Goal: Information Seeking & Learning: Learn about a topic

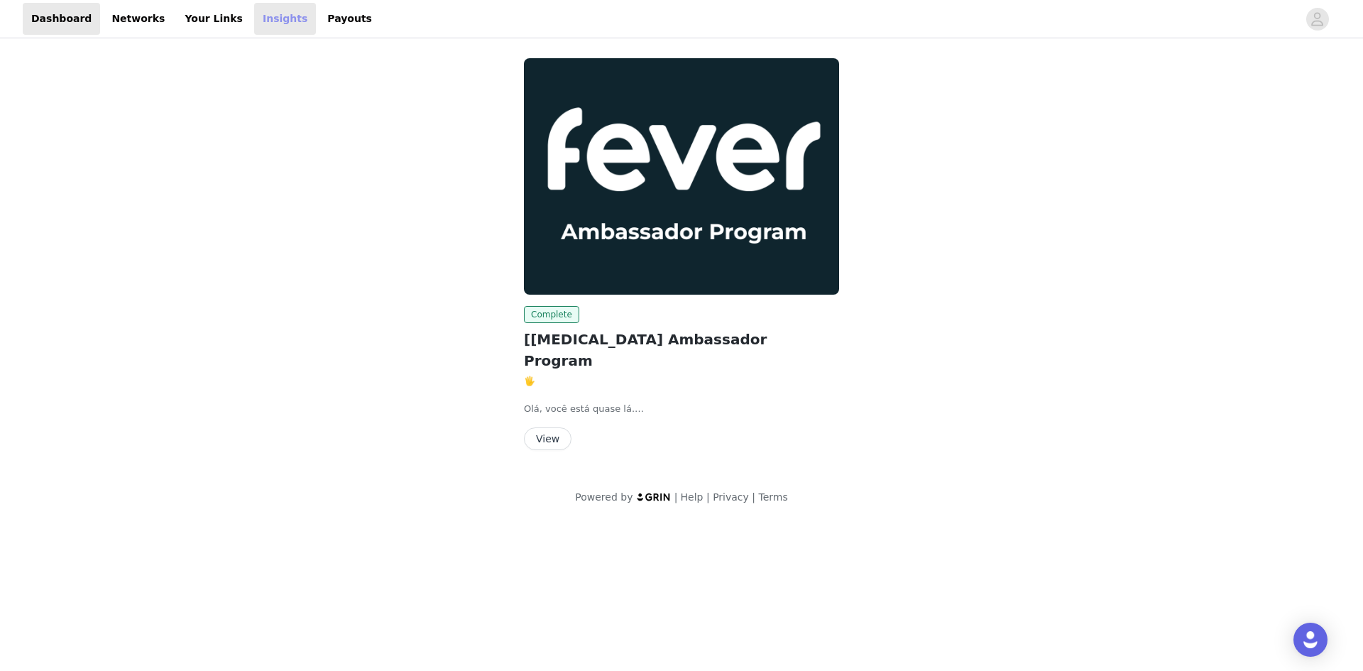
click at [254, 30] on link "Insights" at bounding box center [285, 19] width 62 height 32
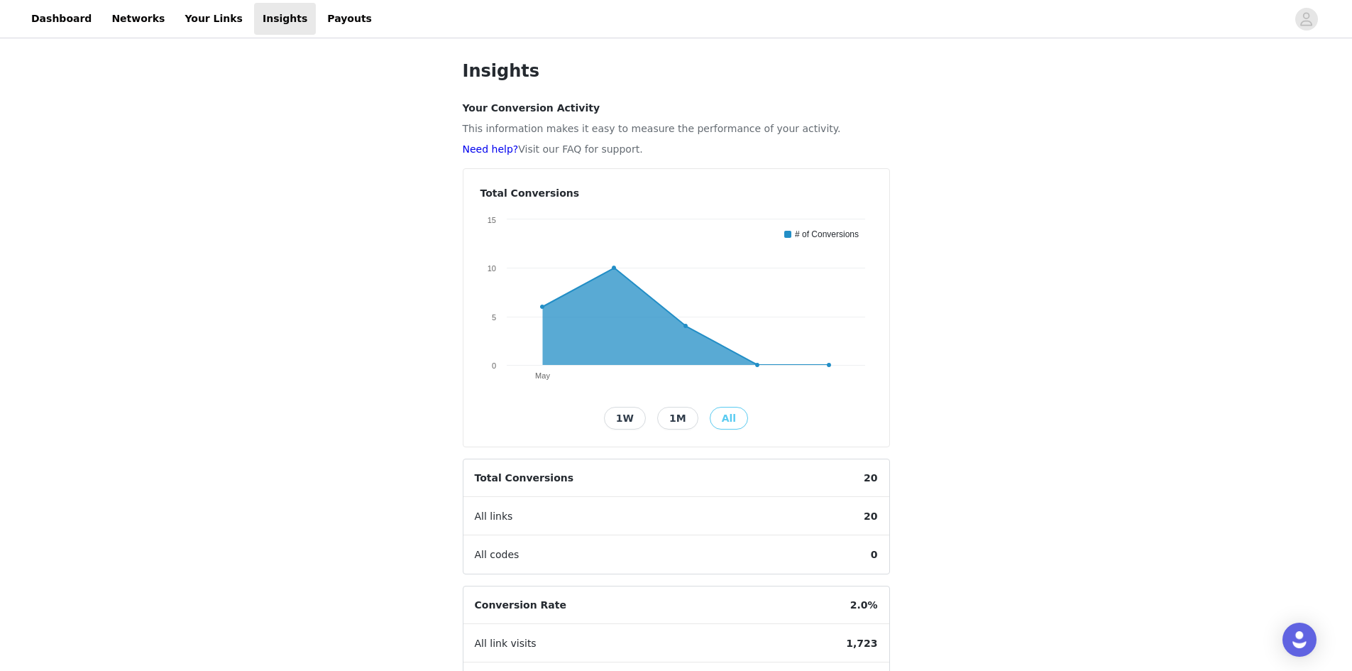
click at [468, 109] on h4 "Your Conversion Activity" at bounding box center [676, 108] width 427 height 15
click at [537, 109] on h4 "Your Conversion Activity" at bounding box center [676, 108] width 427 height 15
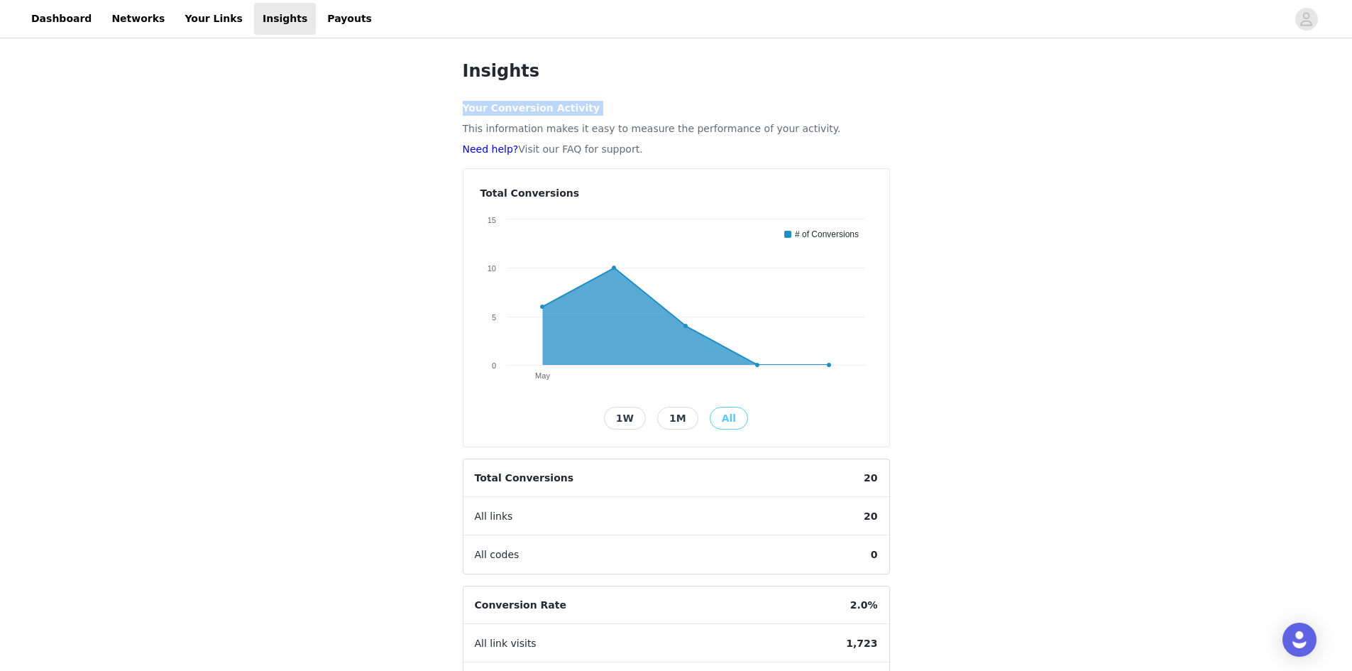
click at [537, 109] on h4 "Your Conversion Activity" at bounding box center [676, 108] width 427 height 15
click at [571, 105] on h4 "Your Conversion Activity" at bounding box center [676, 108] width 427 height 15
click at [568, 124] on p "This information makes it easy to measure the performance of your activity." at bounding box center [676, 128] width 427 height 15
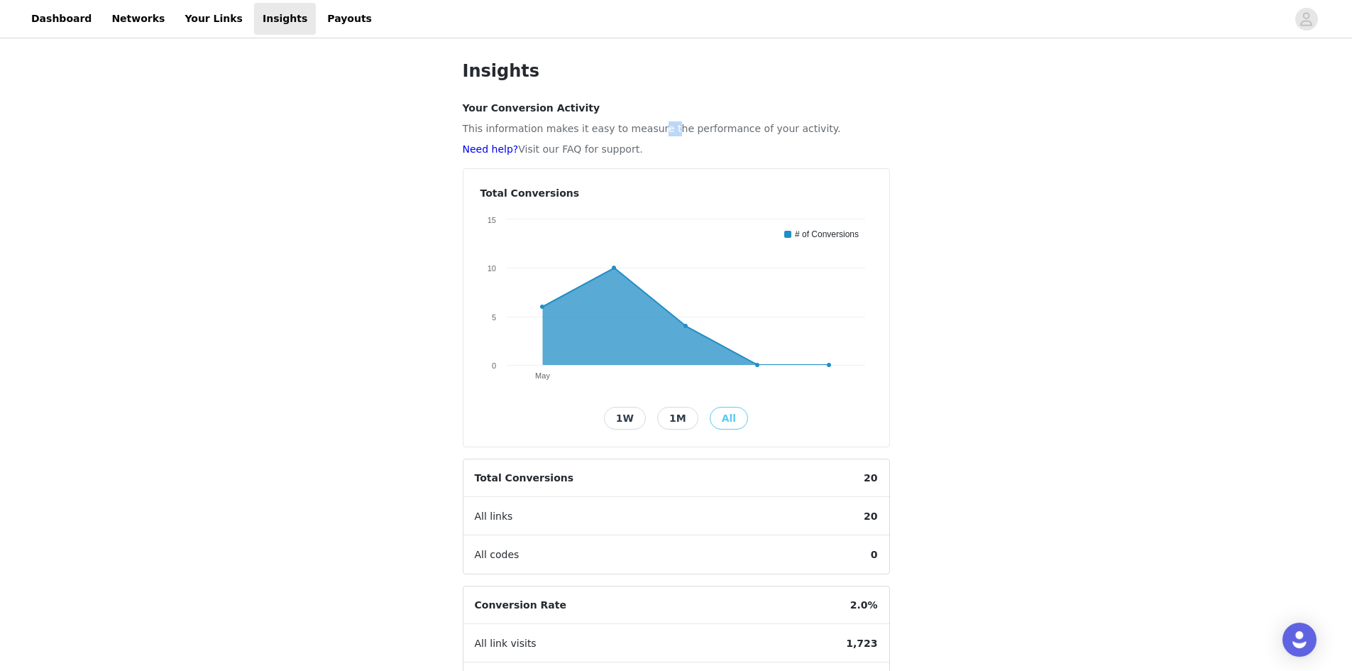
click at [568, 125] on p "This information makes it easy to measure the performance of your activity." at bounding box center [676, 128] width 427 height 15
click at [576, 104] on h4 "Your Conversion Activity" at bounding box center [676, 108] width 427 height 15
